Goal: Find specific page/section: Find specific page/section

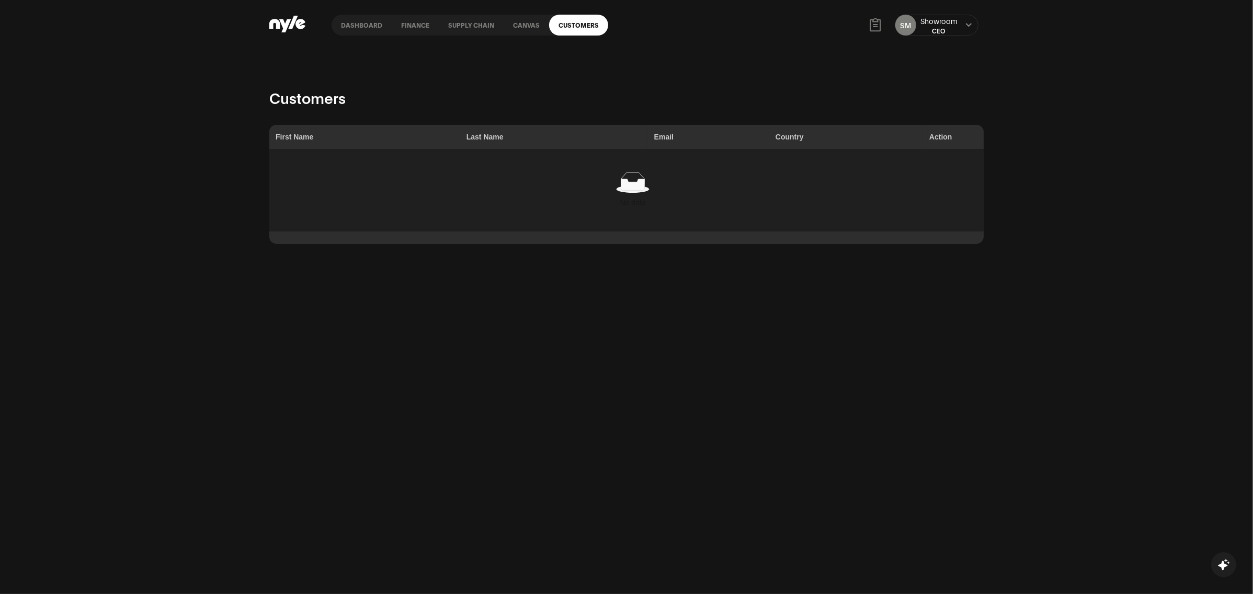
click at [965, 28] on button at bounding box center [968, 25] width 8 height 8
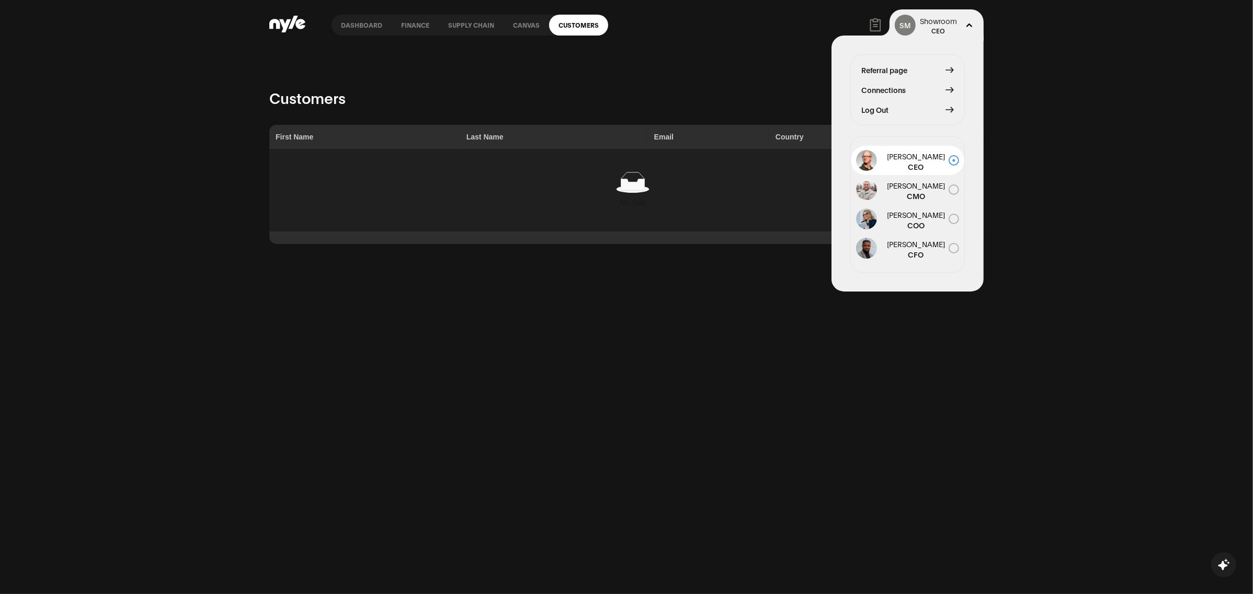
click at [769, 85] on div "Customers First Name Last Name Email Country Action No data" at bounding box center [626, 322] width 1253 height 544
